Goal: Task Accomplishment & Management: Manage account settings

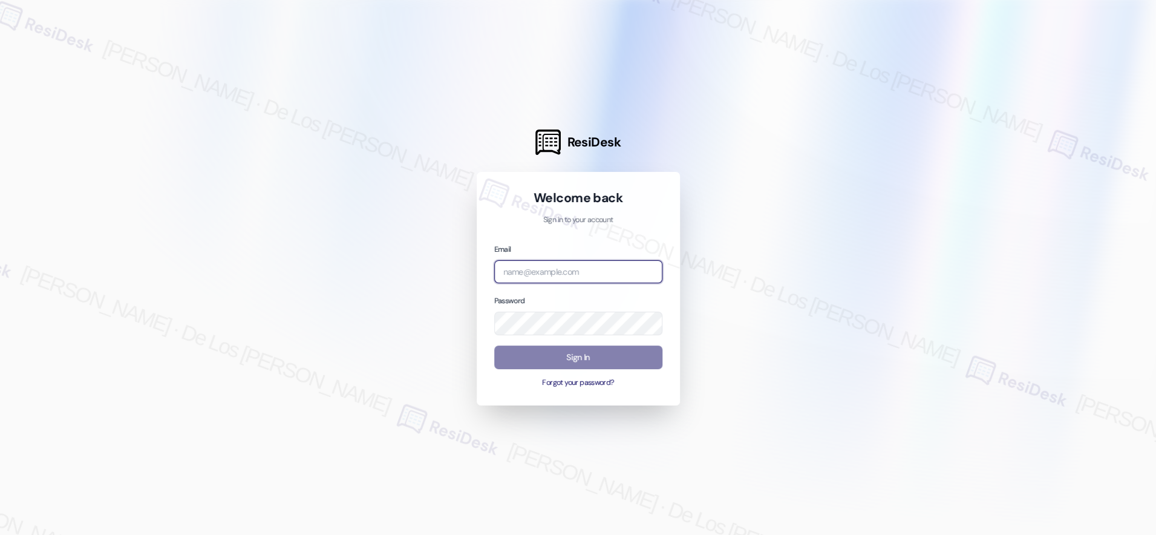
click at [609, 266] on input "email" at bounding box center [578, 272] width 168 height 24
click at [1029, 134] on div at bounding box center [578, 267] width 1156 height 535
click at [617, 273] on input "email" at bounding box center [578, 272] width 168 height 24
paste input "automated-surveys-orion_housing-[PERSON_NAME].[PERSON_NAME]@orion_[DOMAIN_NAME]"
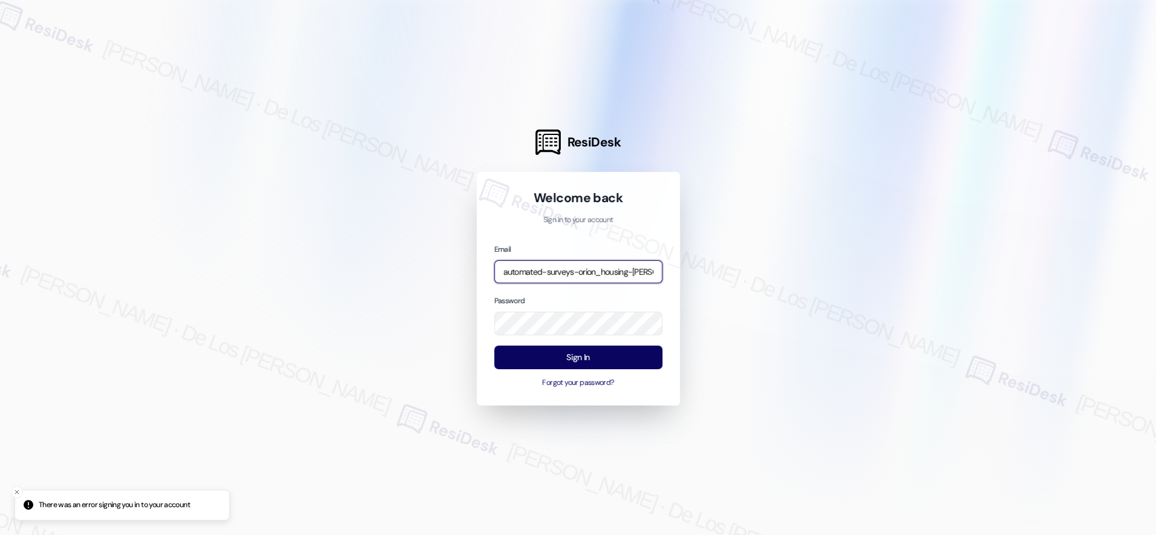
click at [614, 267] on input "automated-surveys-orion_housing-[PERSON_NAME].[PERSON_NAME]@orion_[DOMAIN_NAME]" at bounding box center [578, 272] width 168 height 24
type input "automated-surveys-orion_houosing-[PERSON_NAME].[PERSON_NAME]@orion_[DOMAIN_NAME]"
type input "automated-surveys-orion_housing-[PERSON_NAME].[PERSON_NAME]@orion_[DOMAIN_NAME]"
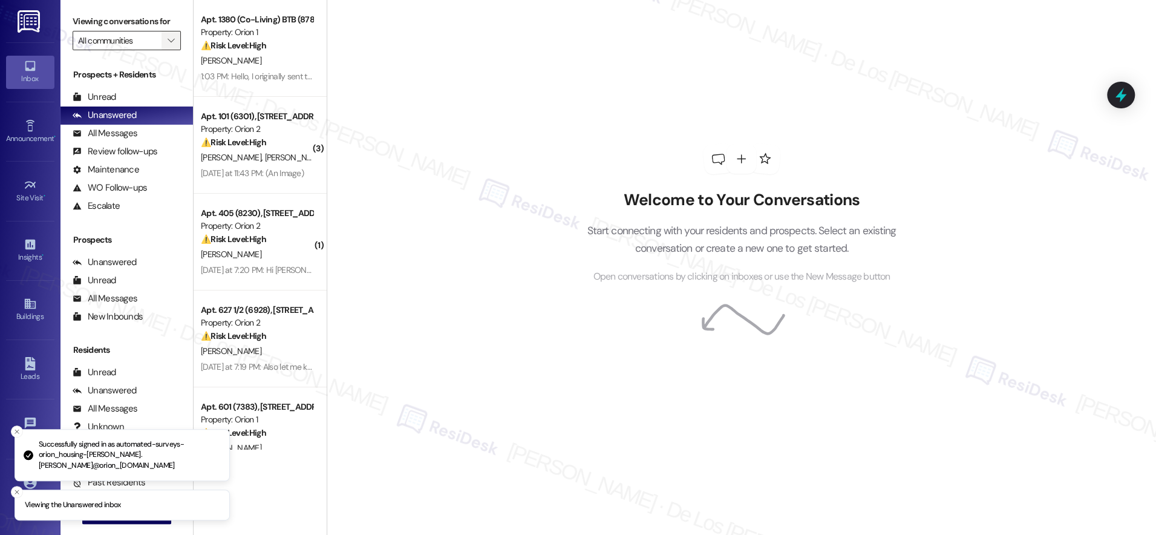
click at [162, 44] on button "" at bounding box center [171, 40] width 19 height 19
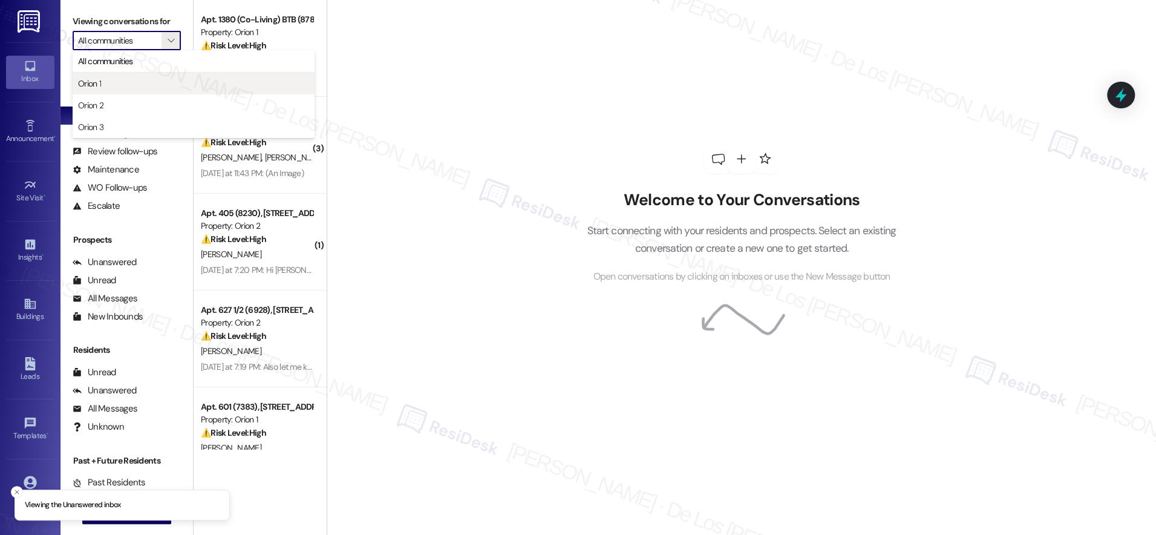
click at [122, 83] on span "Orion 1" at bounding box center [193, 83] width 231 height 12
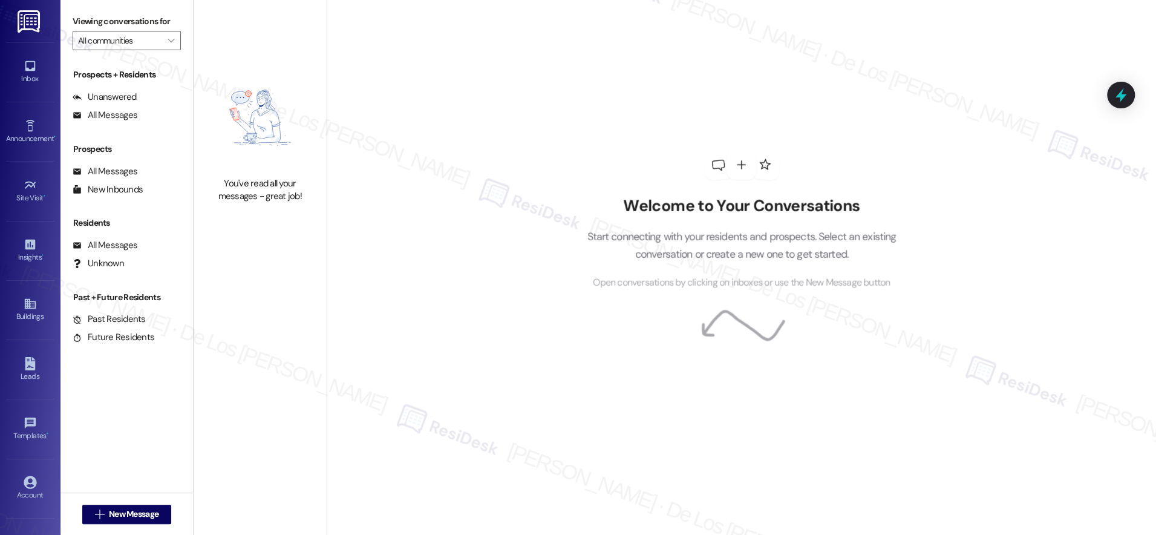
type input "Orion 1"
